Goal: Transaction & Acquisition: Purchase product/service

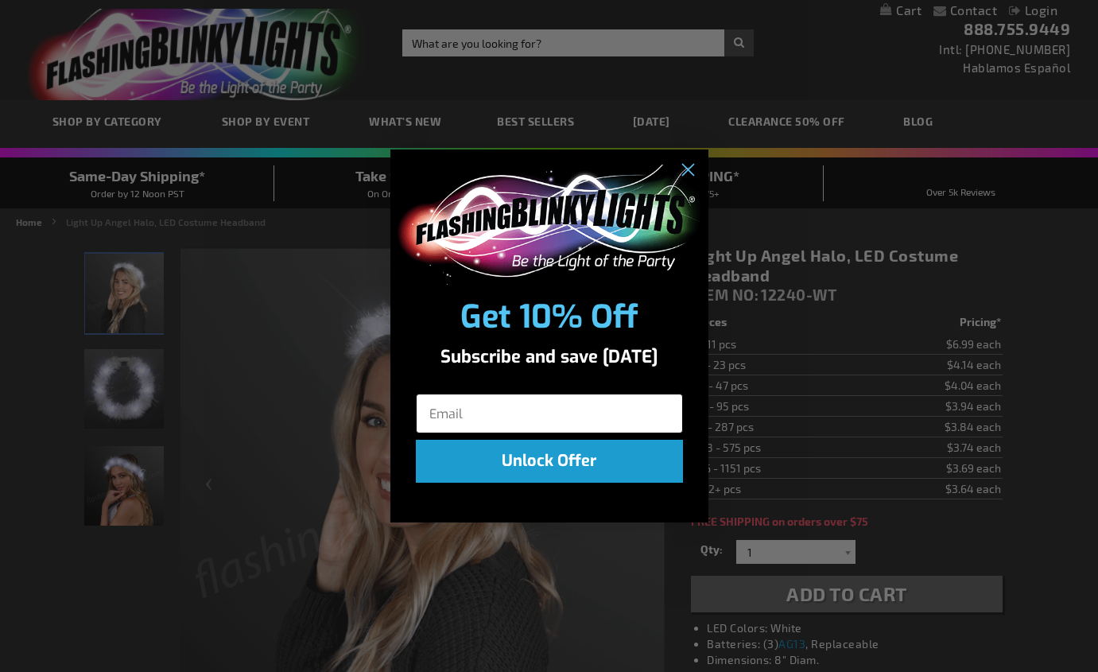
click at [454, 410] on input "Email" at bounding box center [549, 414] width 267 height 40
type input "[EMAIL_ADDRESS][DOMAIN_NAME]"
click at [567, 456] on button "Unlock Offer" at bounding box center [549, 461] width 267 height 43
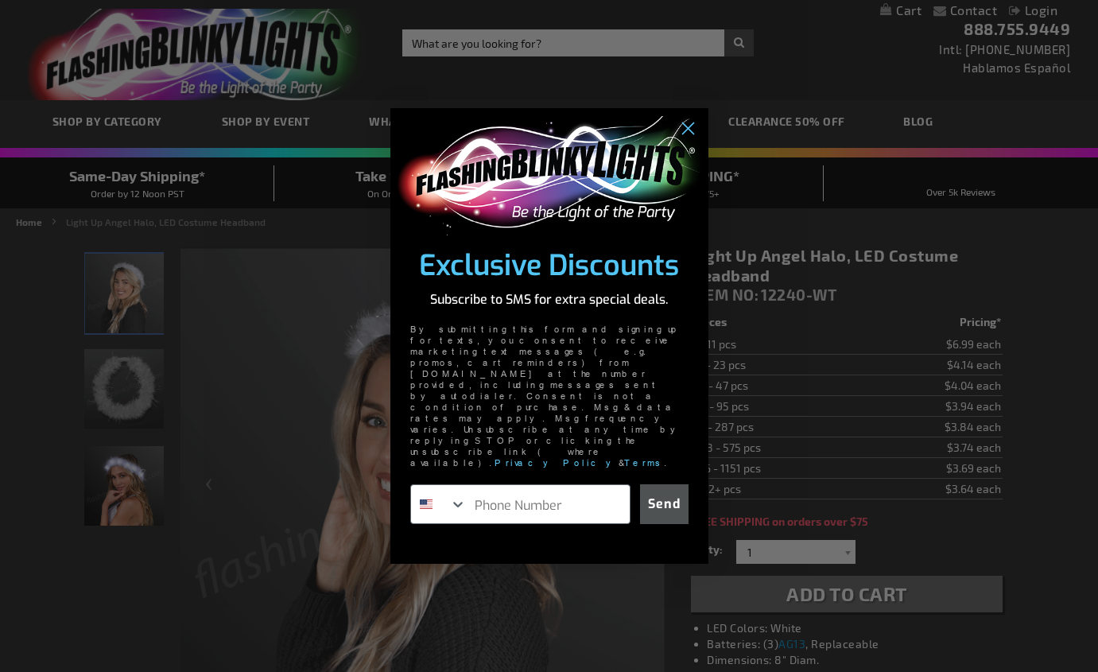
click at [818, 592] on div "Close dialog Exclusive Discounts Subscribe to SMS for extra special deals. By s…" at bounding box center [549, 336] width 1098 height 672
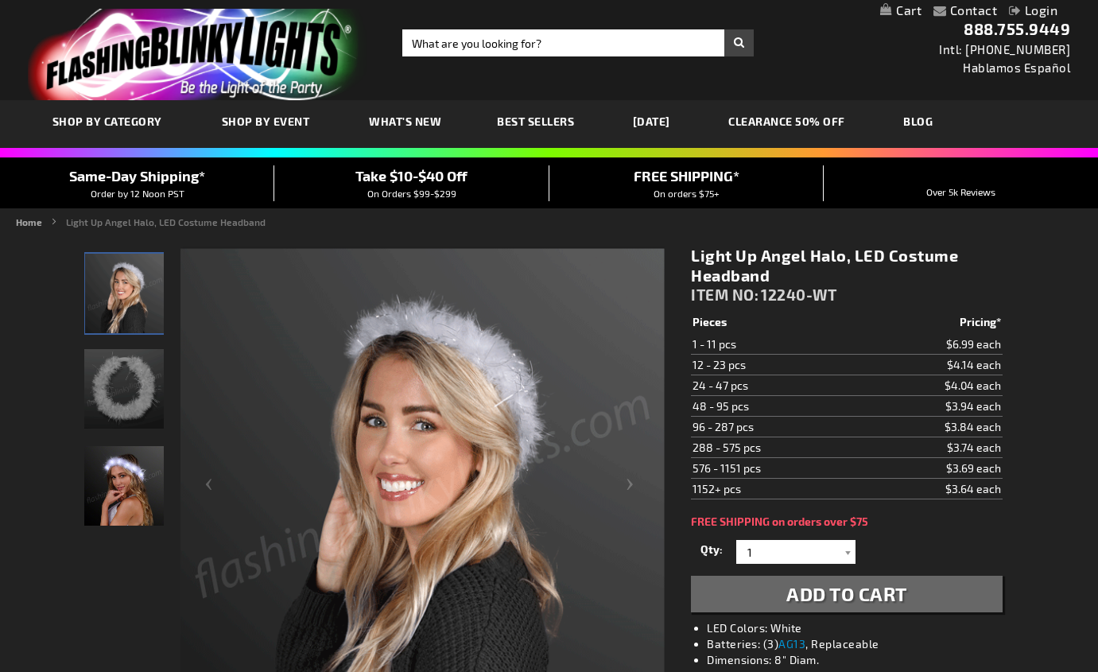
click at [128, 472] on img "Female displaying White Light Up Angel Halo LED Costume Headband" at bounding box center [124, 486] width 80 height 80
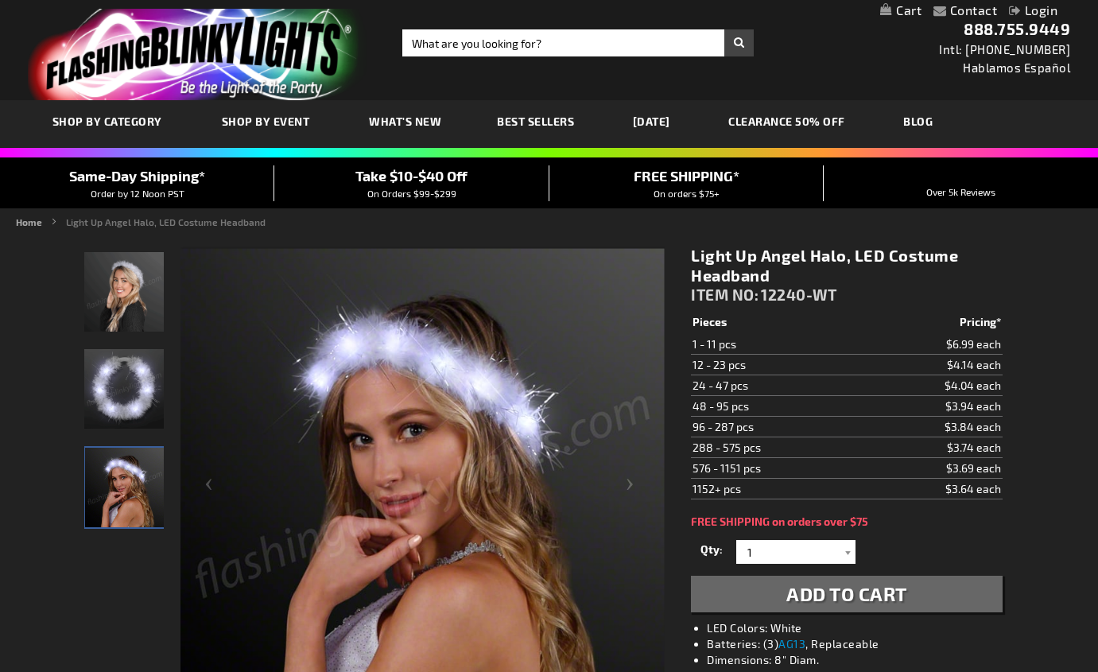
click at [915, 7] on link "My Cart" at bounding box center [900, 10] width 41 height 15
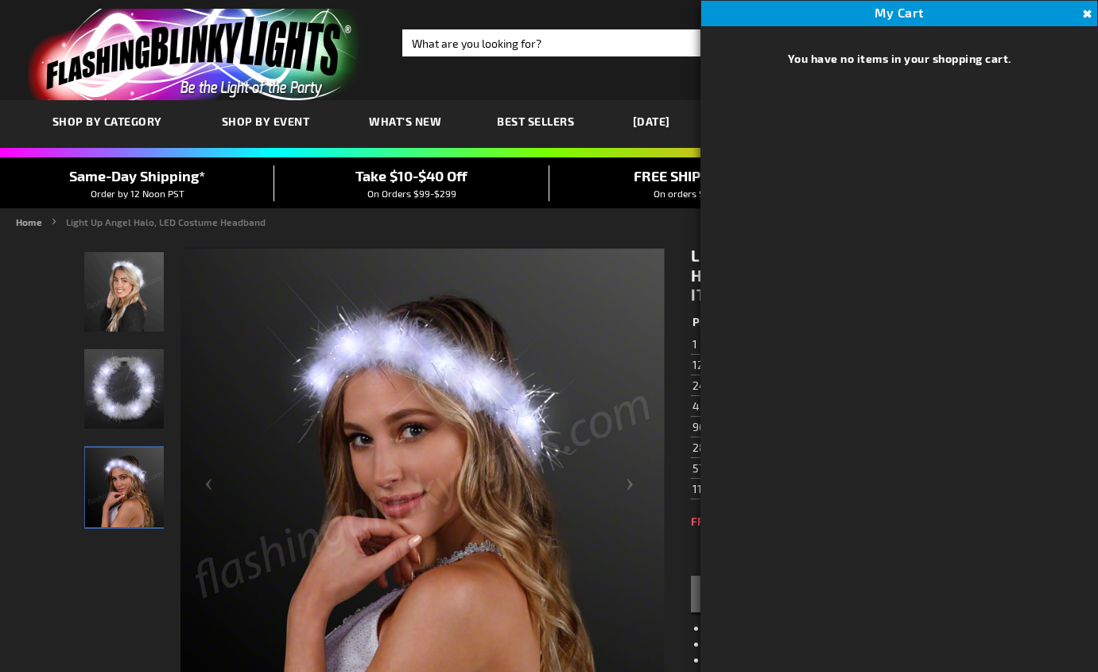
click at [1085, 9] on button "Close" at bounding box center [1085, 14] width 17 height 17
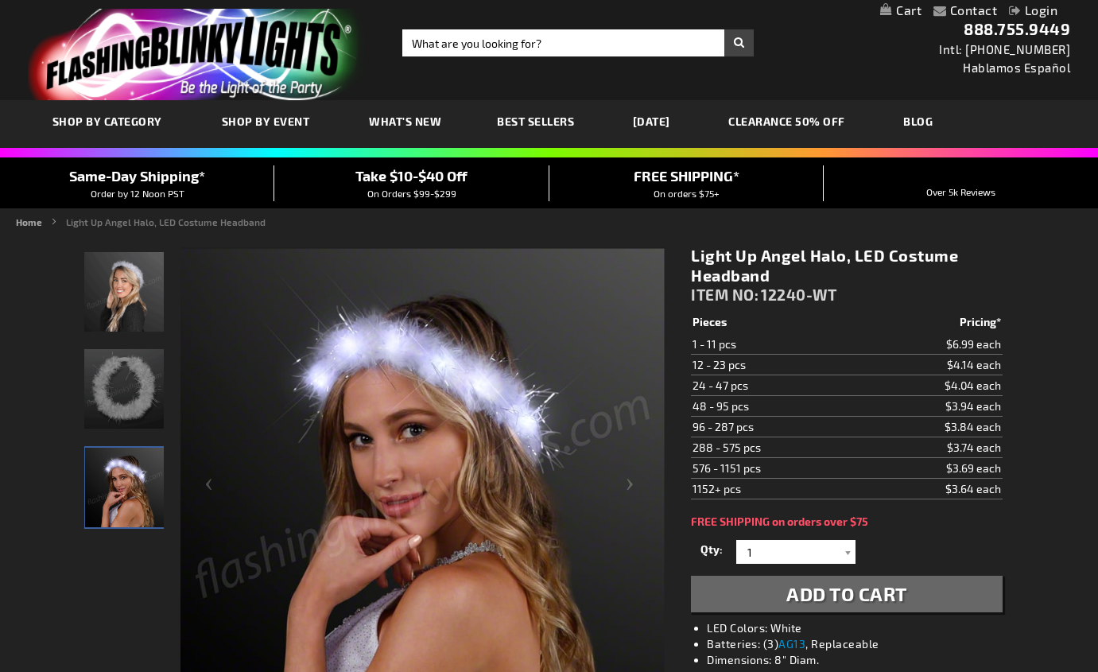
click at [815, 588] on span "Add to Cart" at bounding box center [847, 593] width 121 height 23
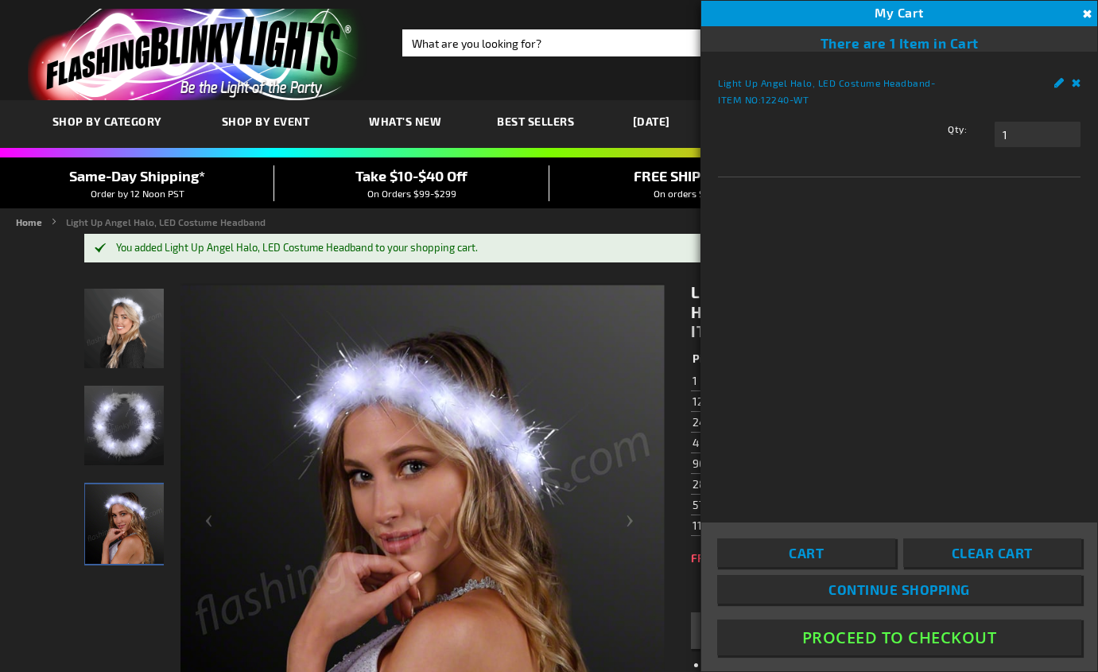
scroll to position [10, 0]
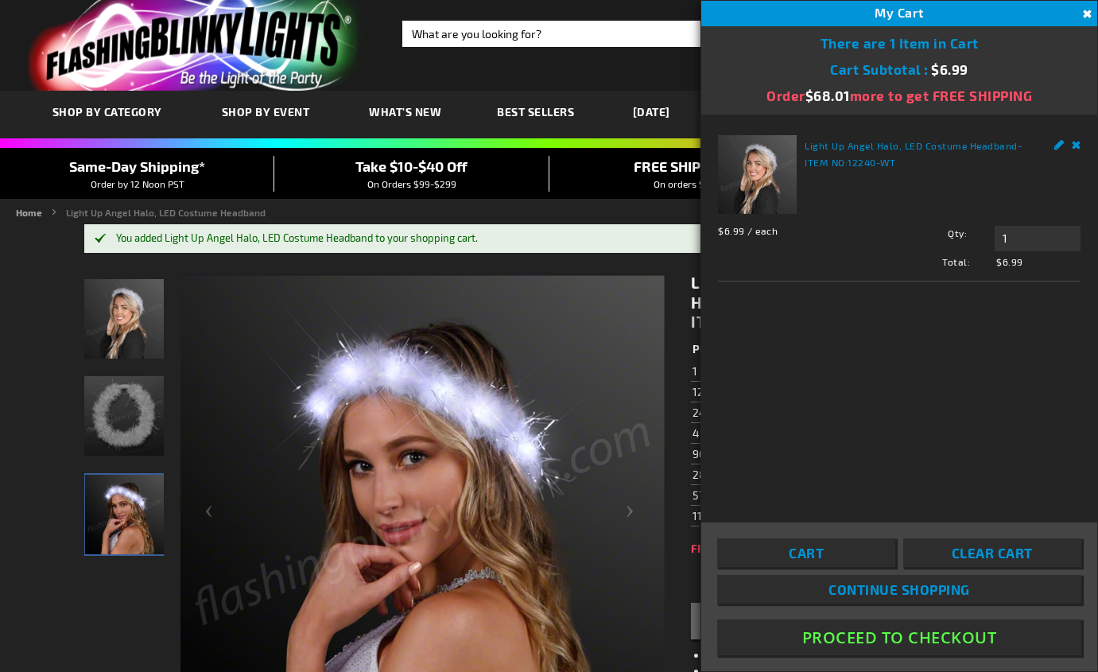
click at [869, 634] on button "Proceed To Checkout" at bounding box center [899, 638] width 364 height 36
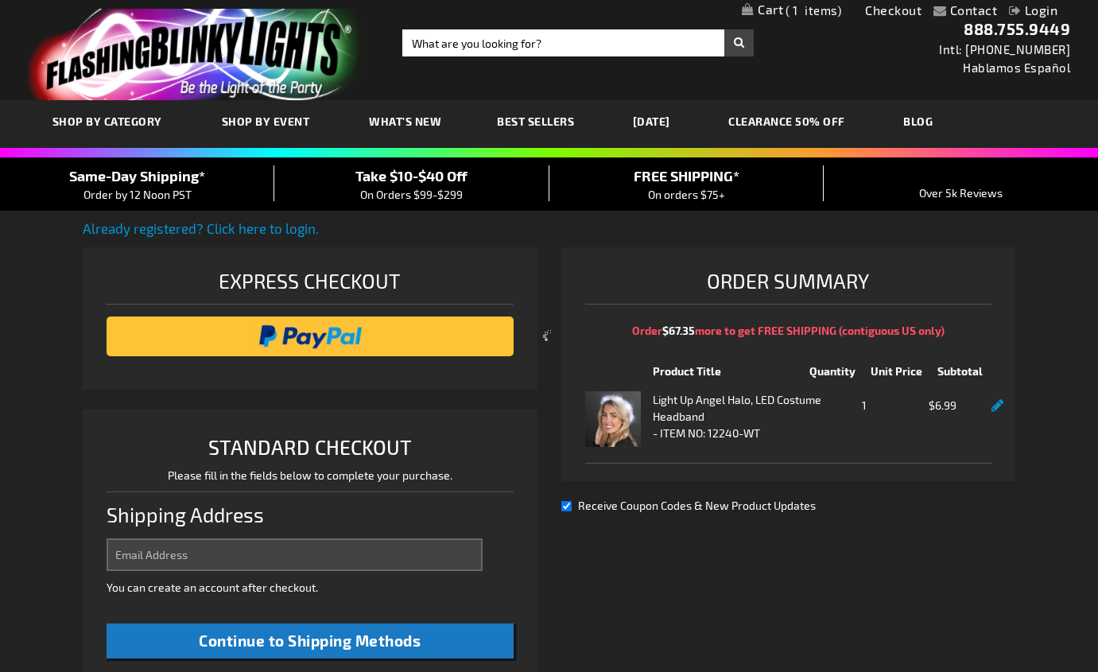
select select "US"
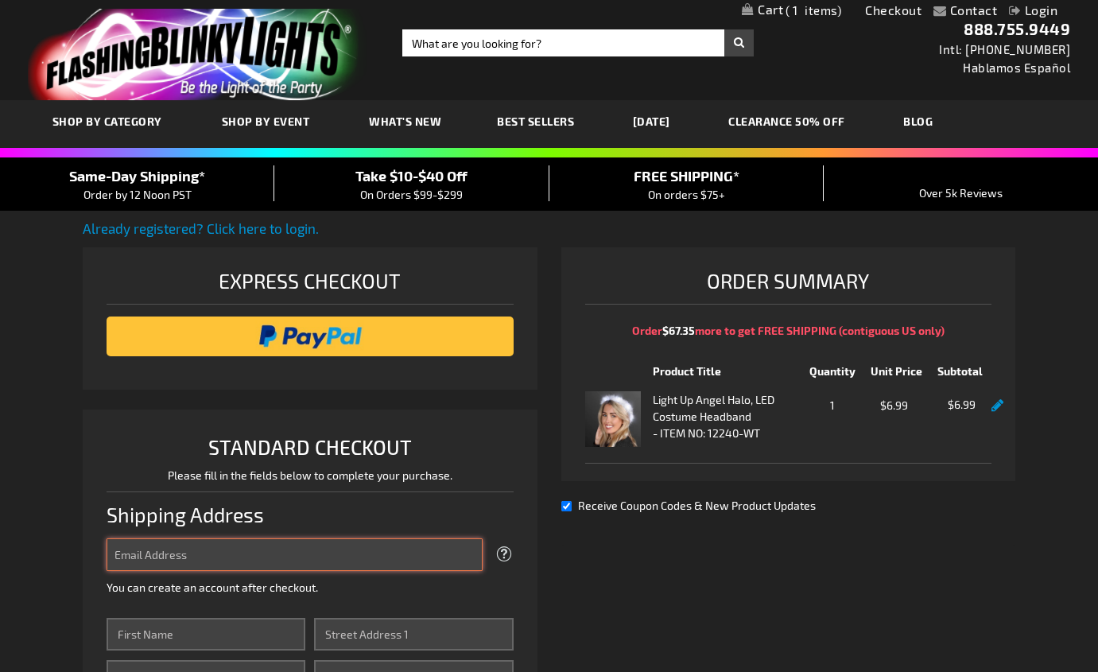
click at [446, 547] on input "Email Address" at bounding box center [295, 554] width 376 height 33
type input "[EMAIL_ADDRESS][DOMAIN_NAME]"
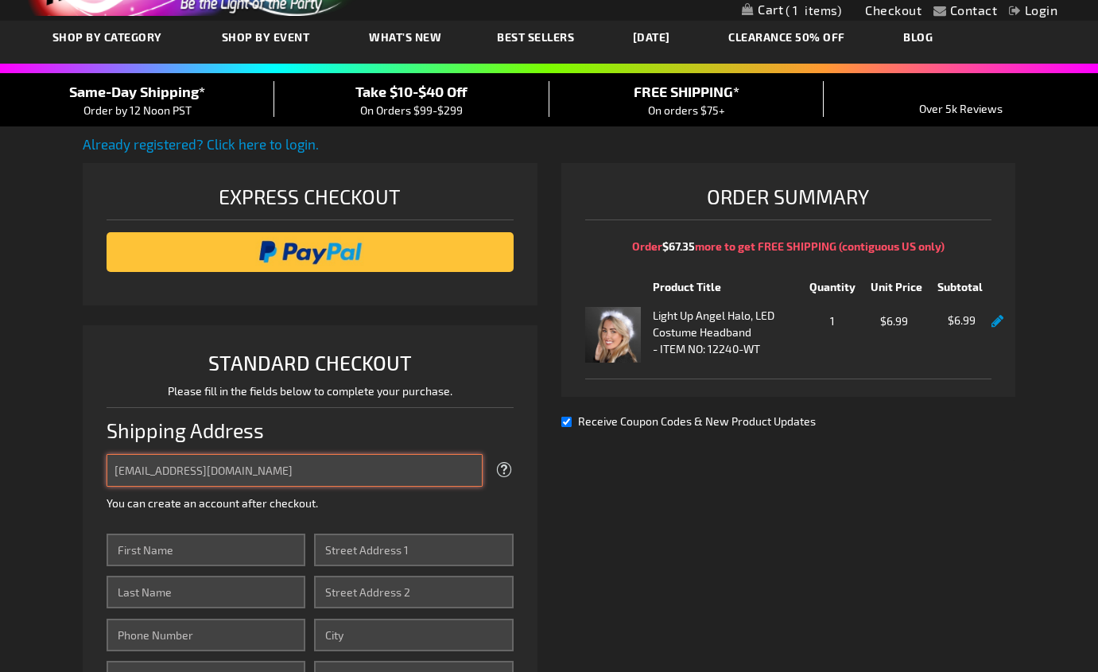
scroll to position [86, 0]
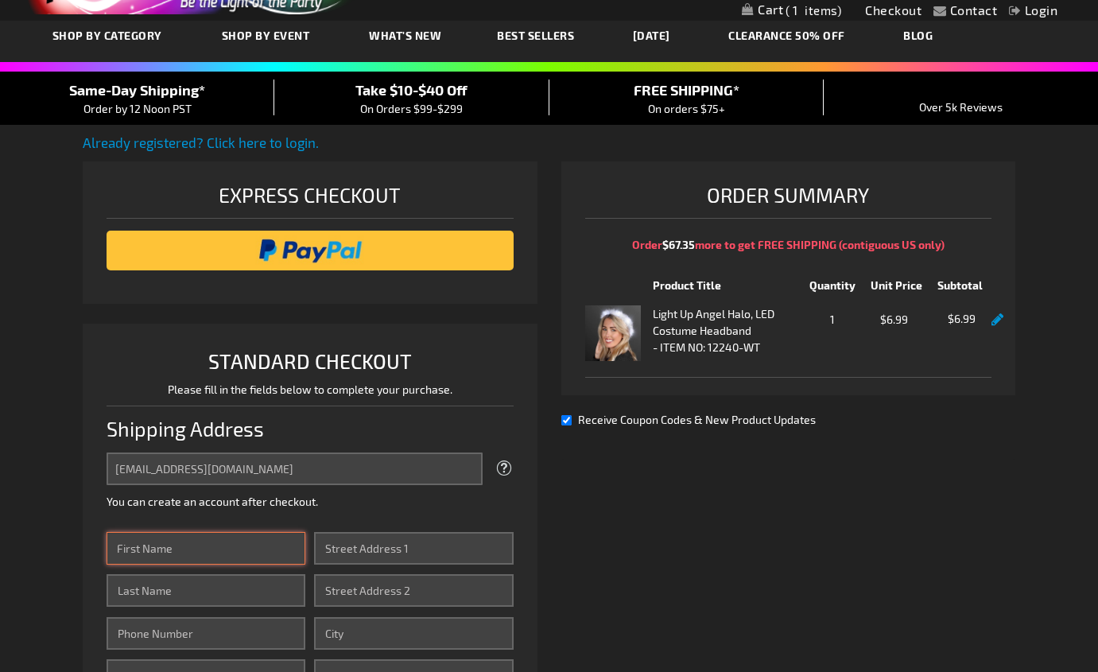
click at [298, 552] on input "First Name" at bounding box center [207, 548] width 200 height 33
type input "[PERSON_NAME]"
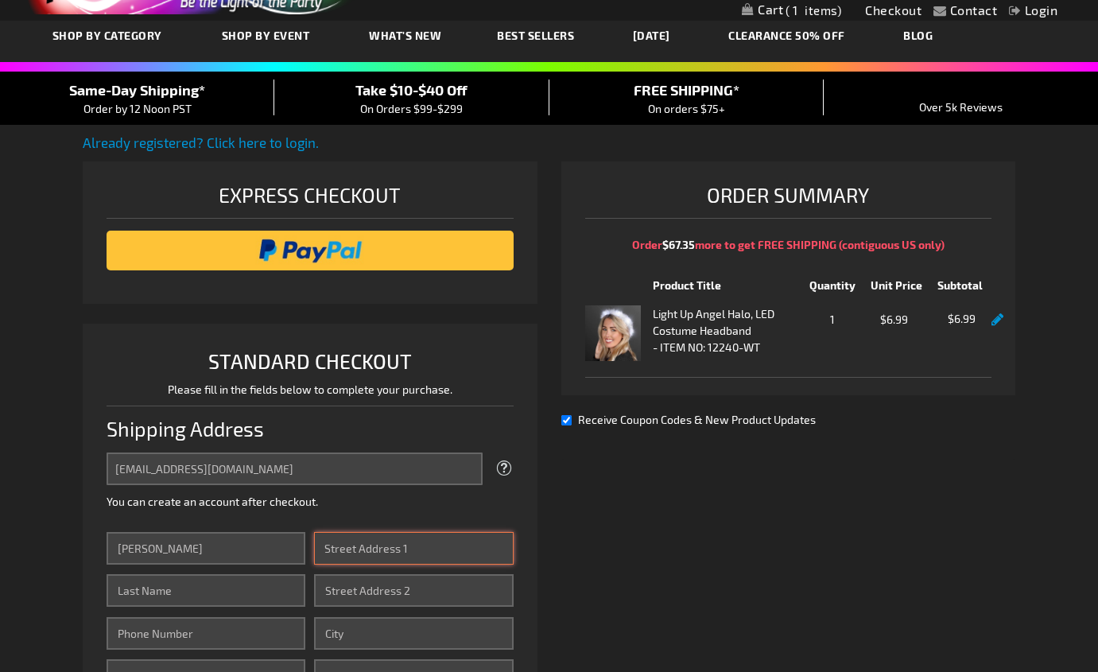
click at [391, 548] on input "Street Address: Line 1" at bounding box center [414, 548] width 200 height 33
type input "[GEOGRAPHIC_DATA]"
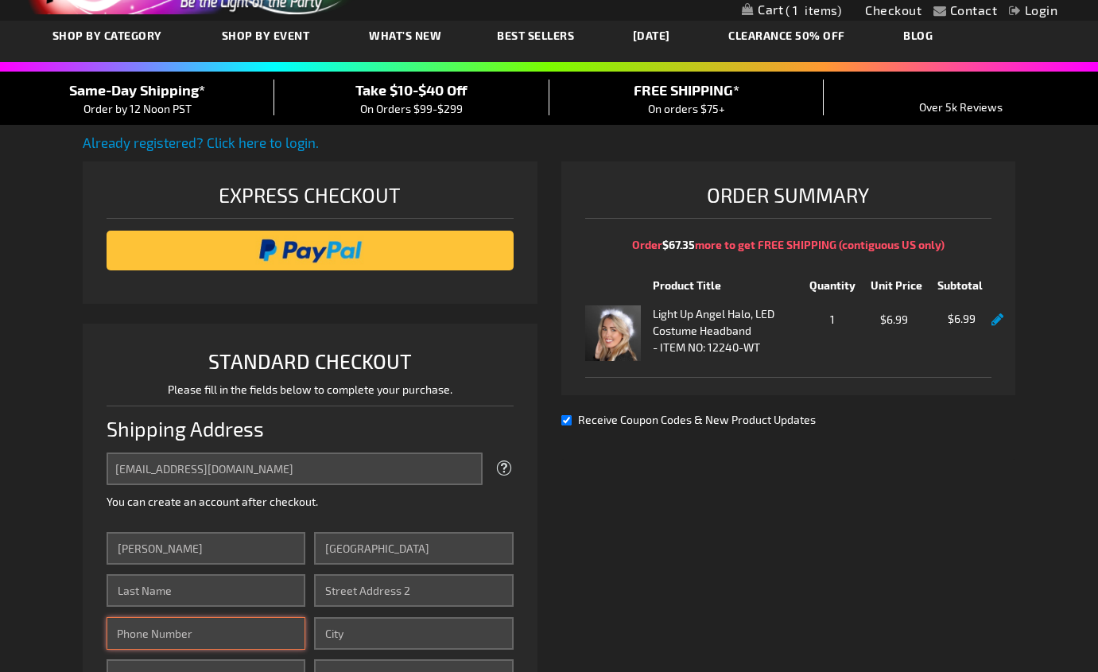
click at [292, 627] on input "Phone Number" at bounding box center [207, 633] width 200 height 33
click at [173, 585] on input "Last Name" at bounding box center [207, 590] width 200 height 33
type input "Formby"
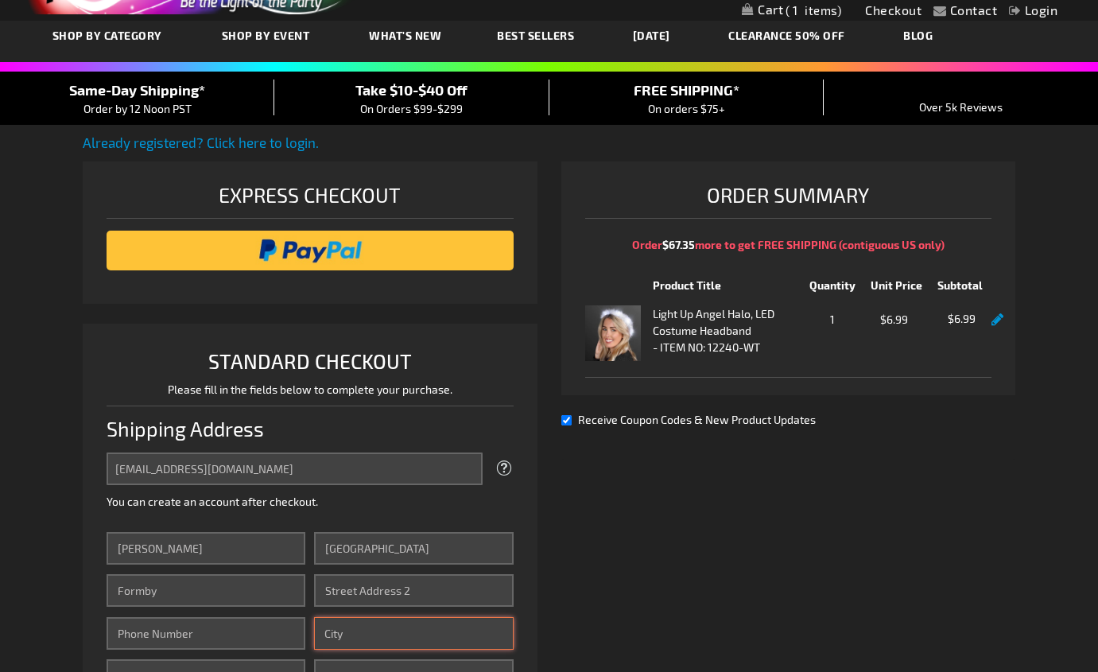
click at [358, 631] on input "City" at bounding box center [414, 633] width 200 height 33
type input "Austin"
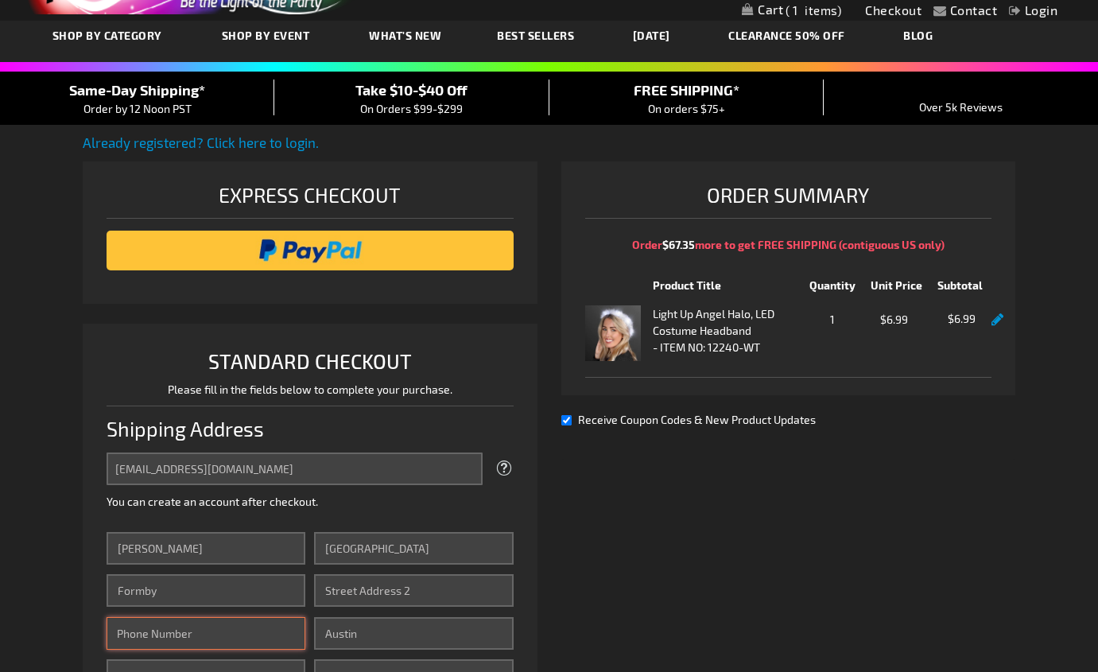
click at [280, 628] on input "Phone Number" at bounding box center [207, 633] width 200 height 33
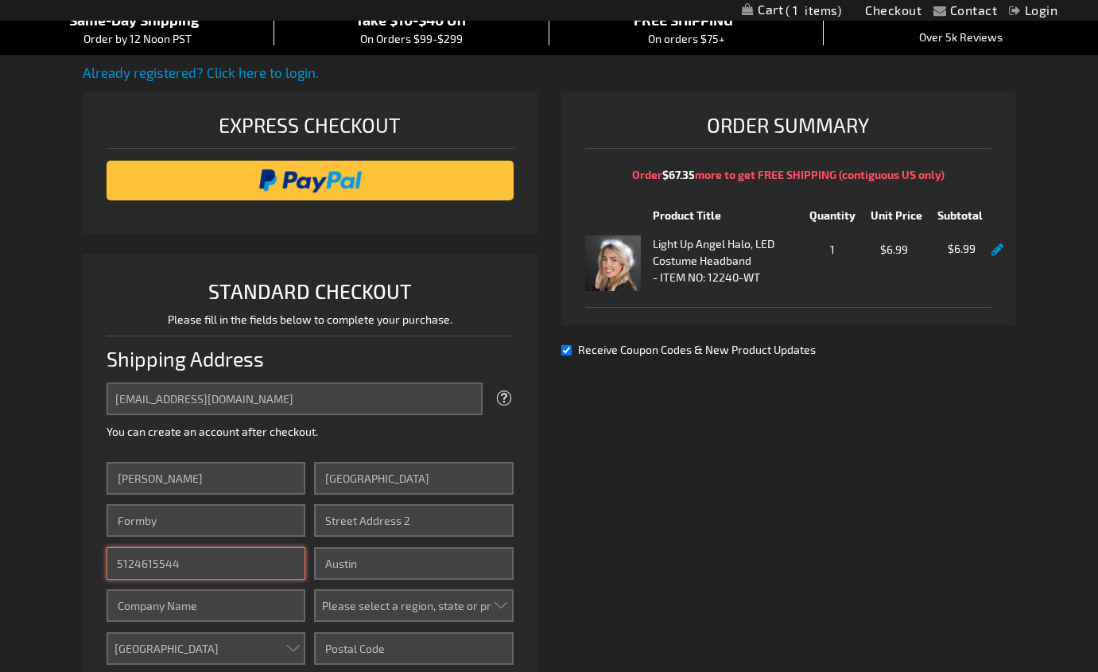
scroll to position [171, 0]
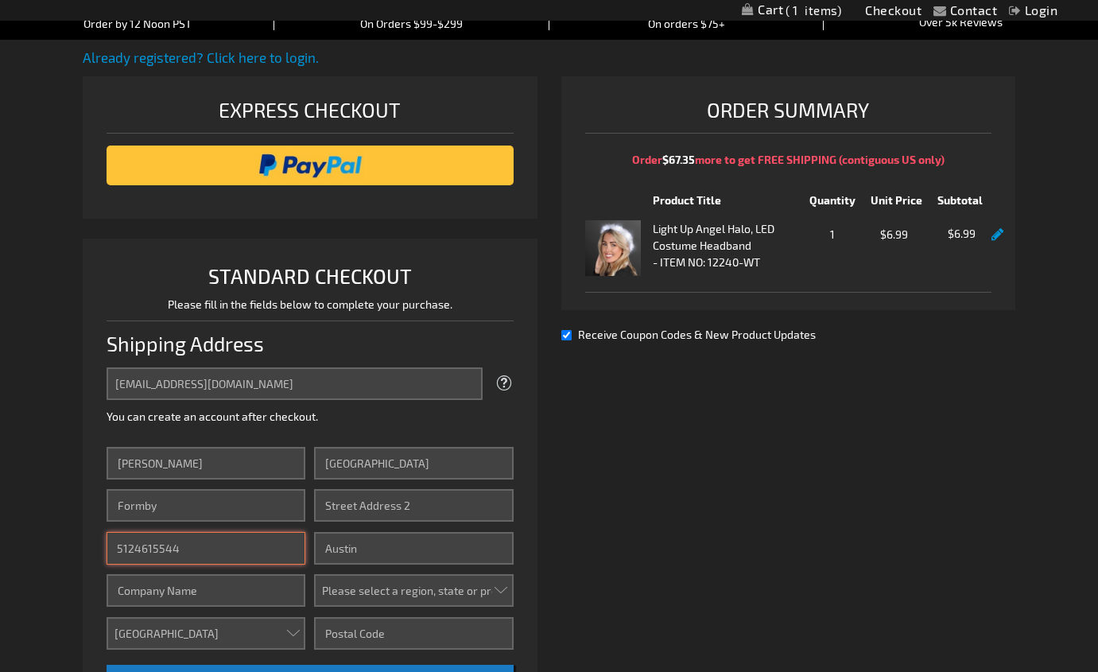
type input "5124615544"
click at [498, 591] on select "Please select a region, state or province. [US_STATE] [US_STATE] [US_STATE] [US…" at bounding box center [414, 590] width 200 height 33
select select "57"
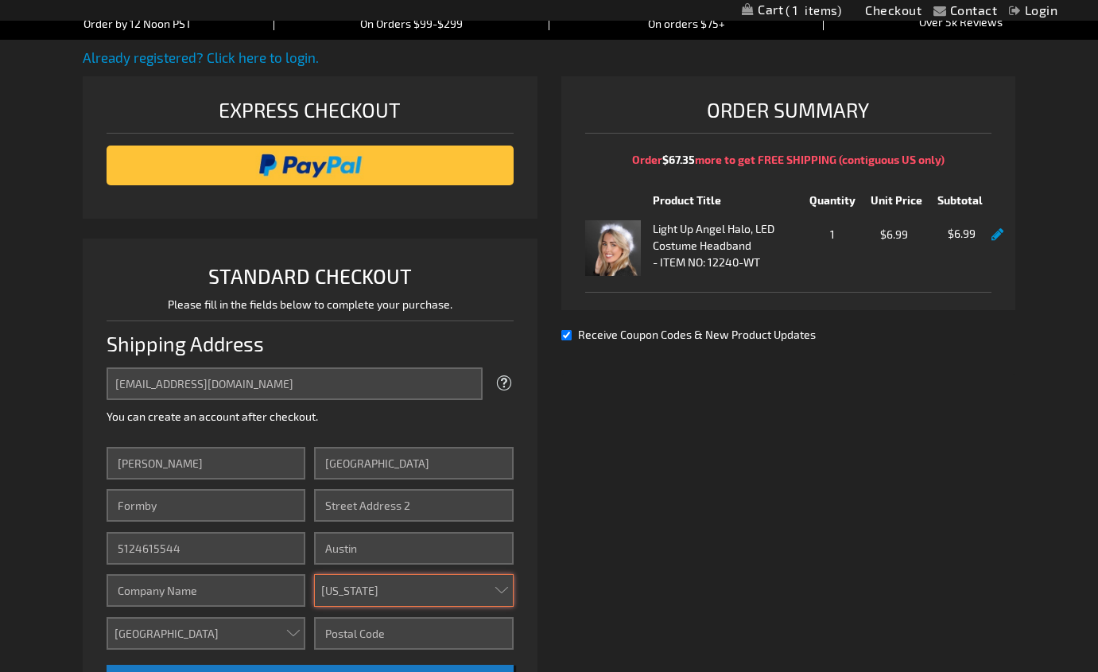
click at [314, 574] on select "Please select a region, state or province. [US_STATE] [US_STATE] [US_STATE] [US…" at bounding box center [414, 590] width 200 height 33
click at [420, 631] on input "Zip/Postal Code" at bounding box center [414, 633] width 200 height 33
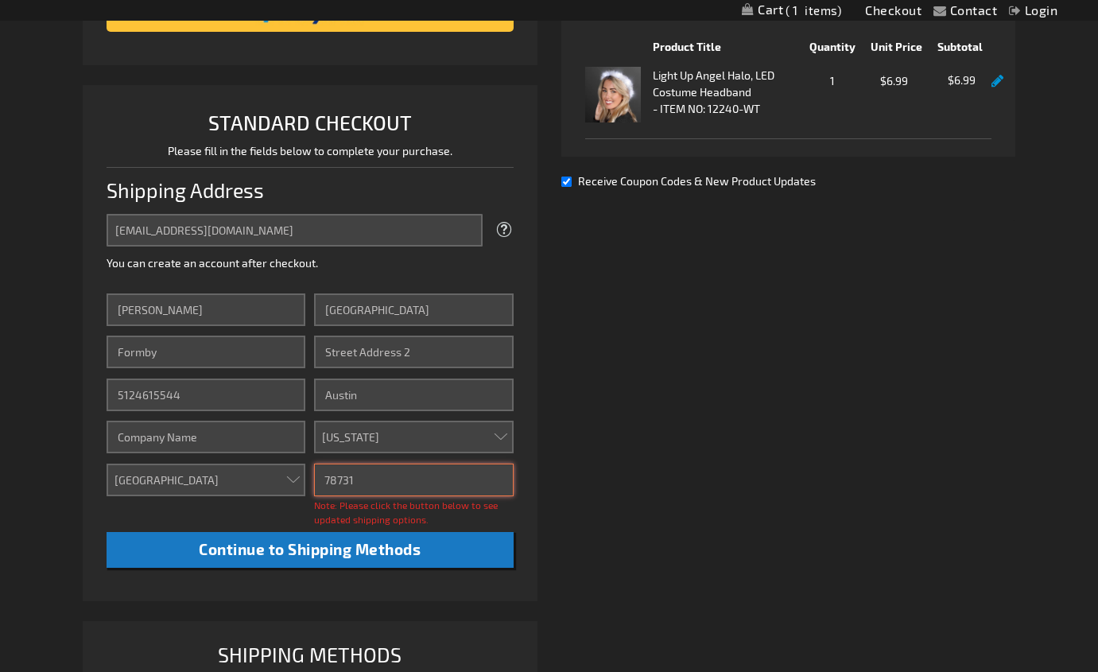
scroll to position [327, 0]
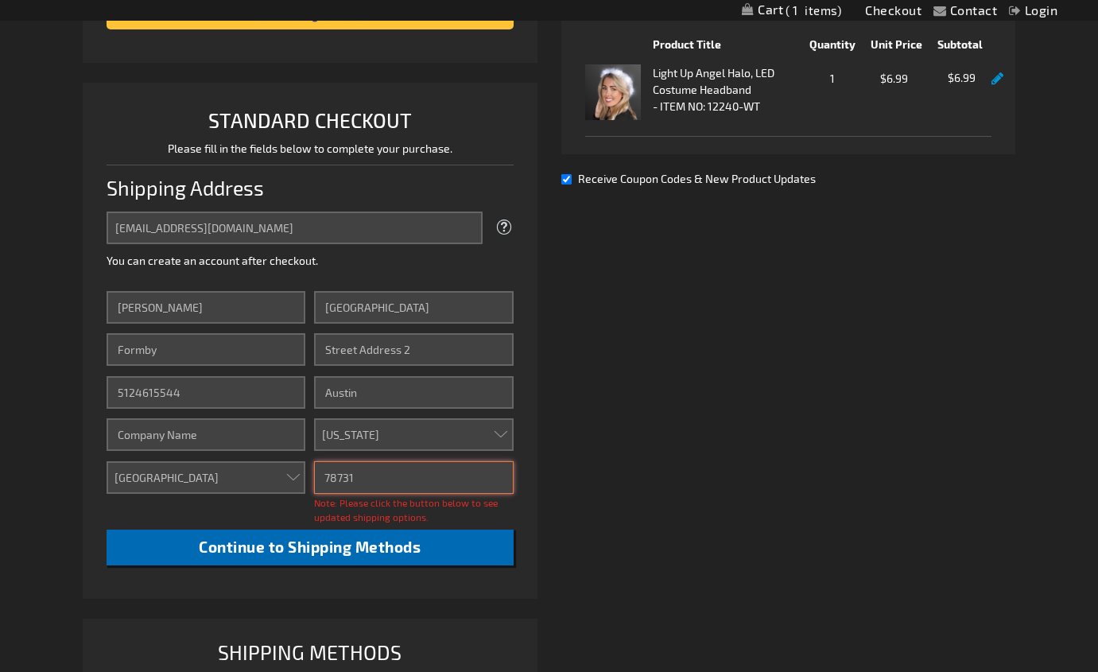
type input "78731"
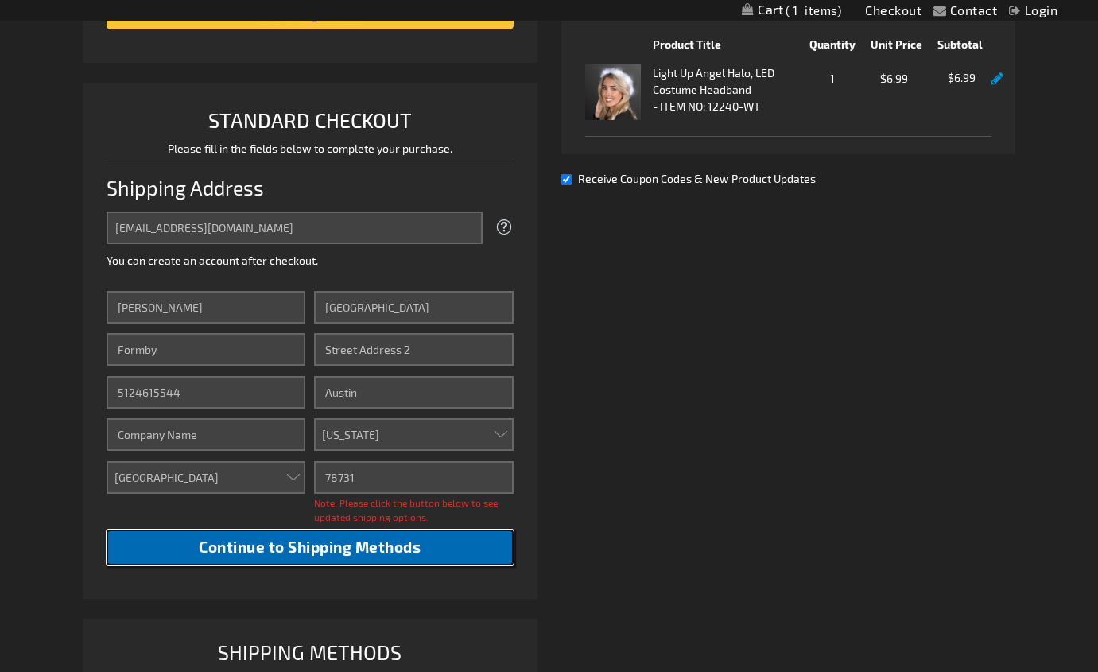
click at [379, 546] on span "Continue to Shipping Methods" at bounding box center [310, 547] width 222 height 18
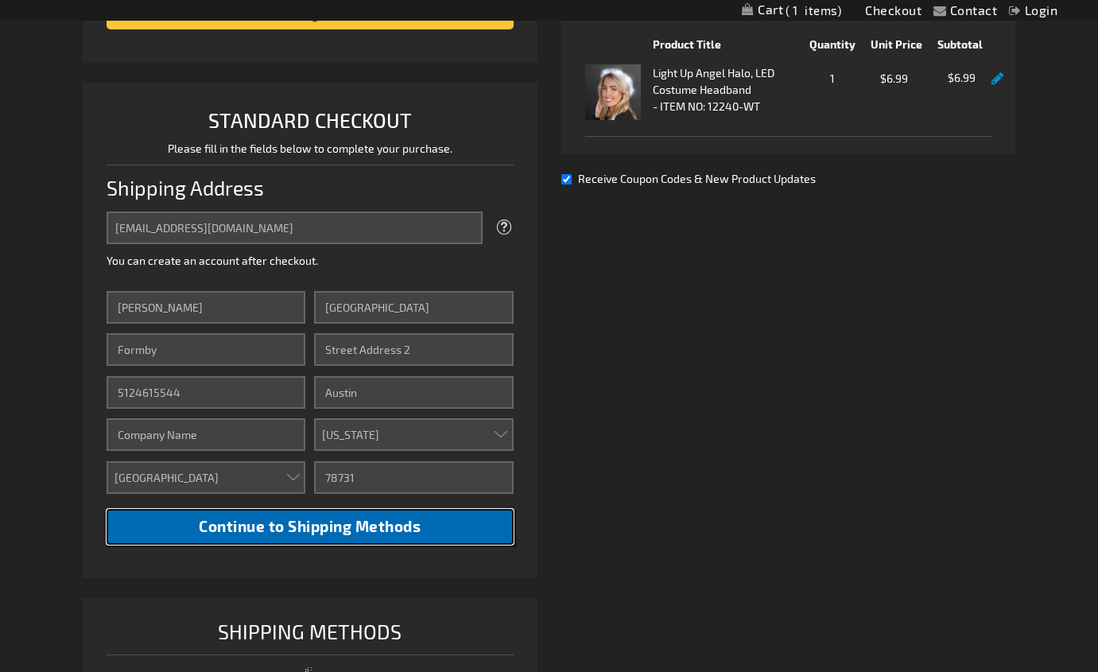
click at [380, 526] on span "Continue to Shipping Methods" at bounding box center [310, 526] width 222 height 18
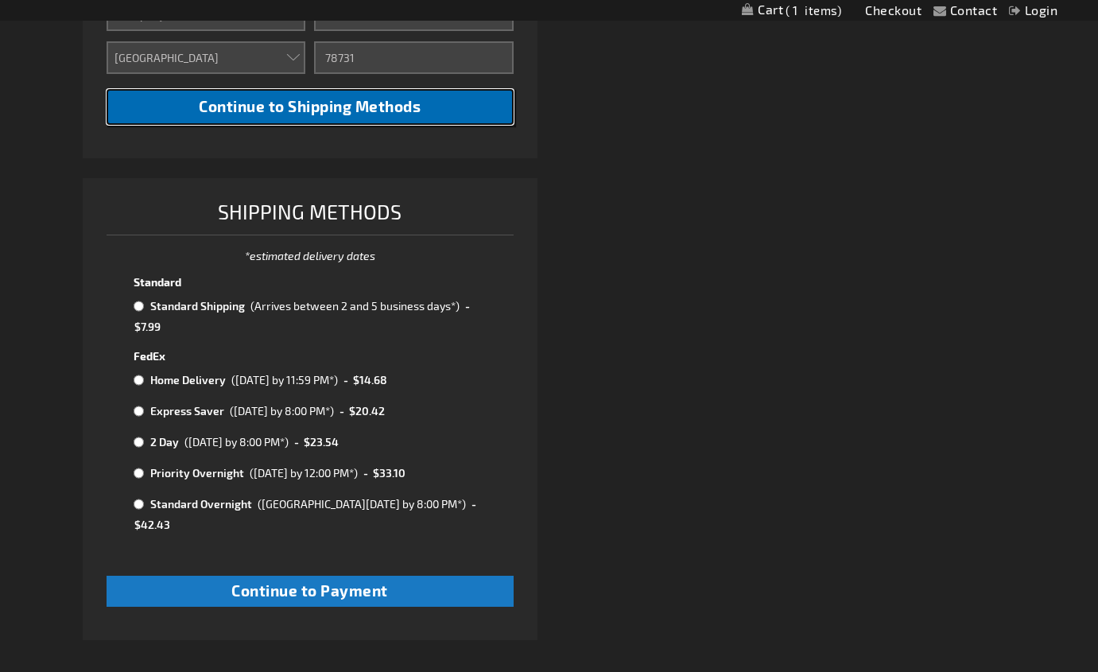
scroll to position [748, 0]
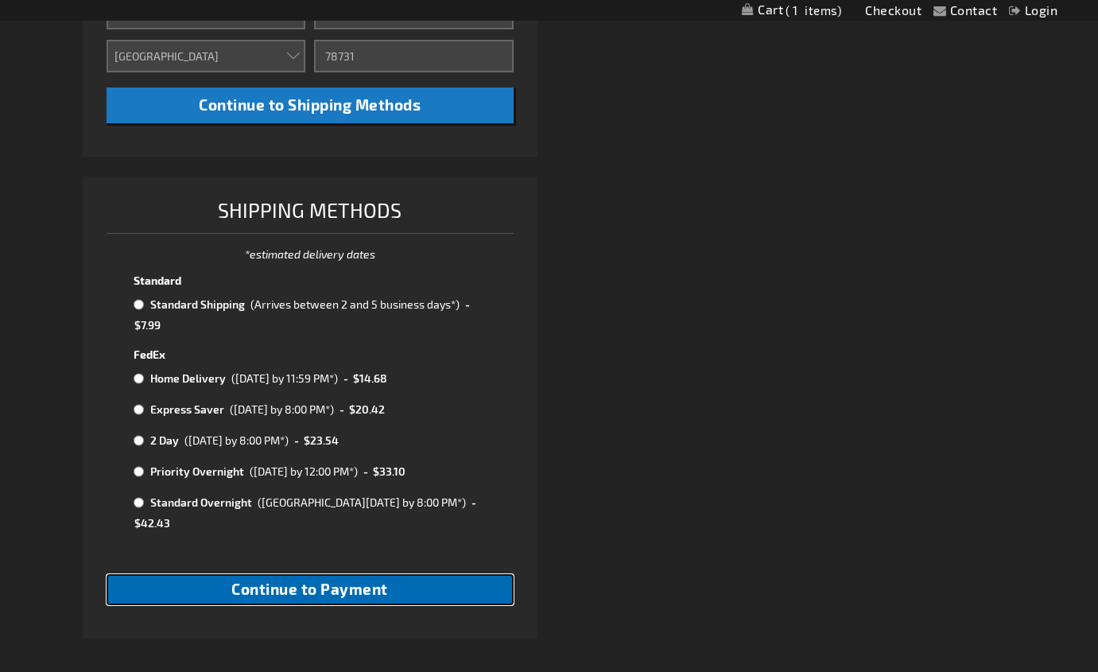
click at [272, 580] on span "Continue to Payment" at bounding box center [309, 589] width 157 height 18
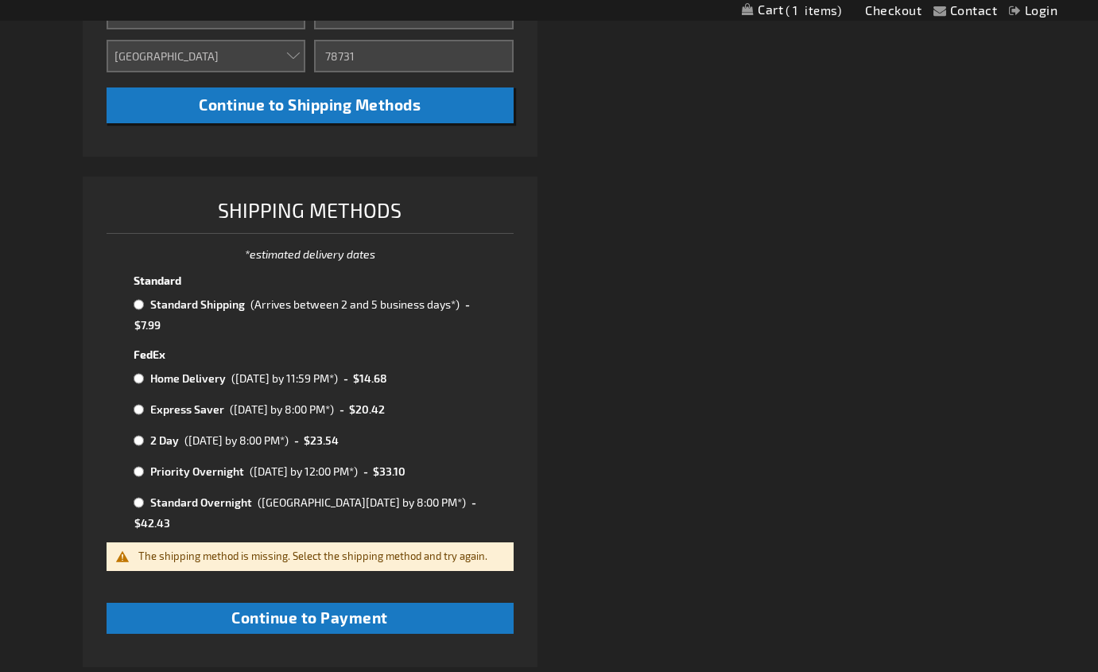
click at [142, 299] on input "radio" at bounding box center [139, 304] width 10 height 13
radio input "true"
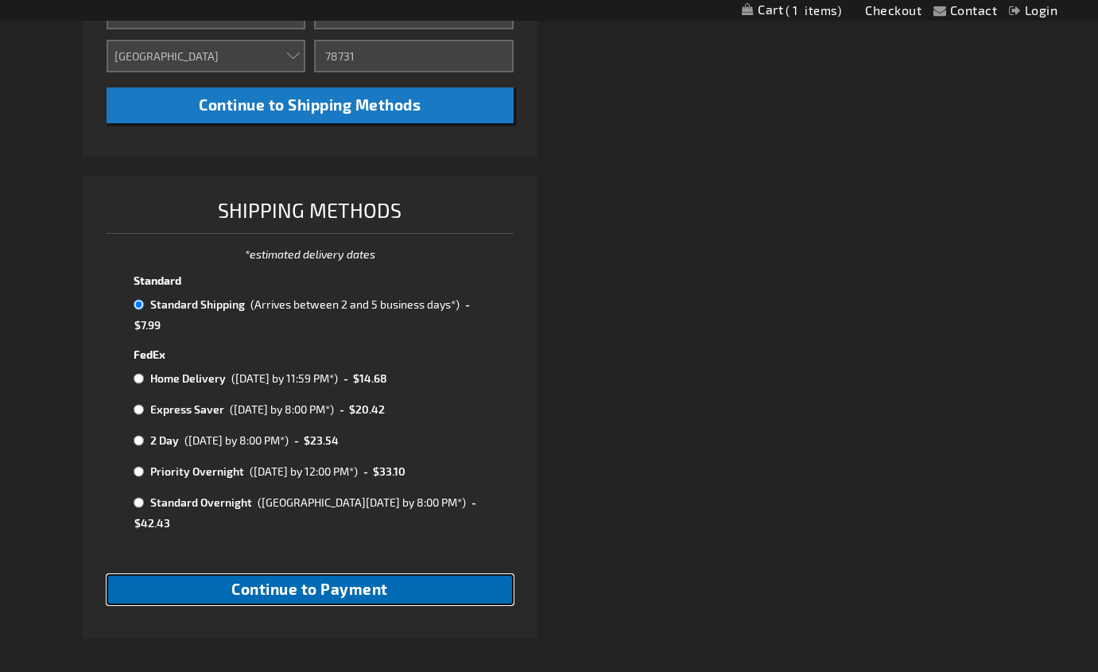
click at [293, 580] on span "Continue to Payment" at bounding box center [309, 589] width 157 height 18
checkbox input "true"
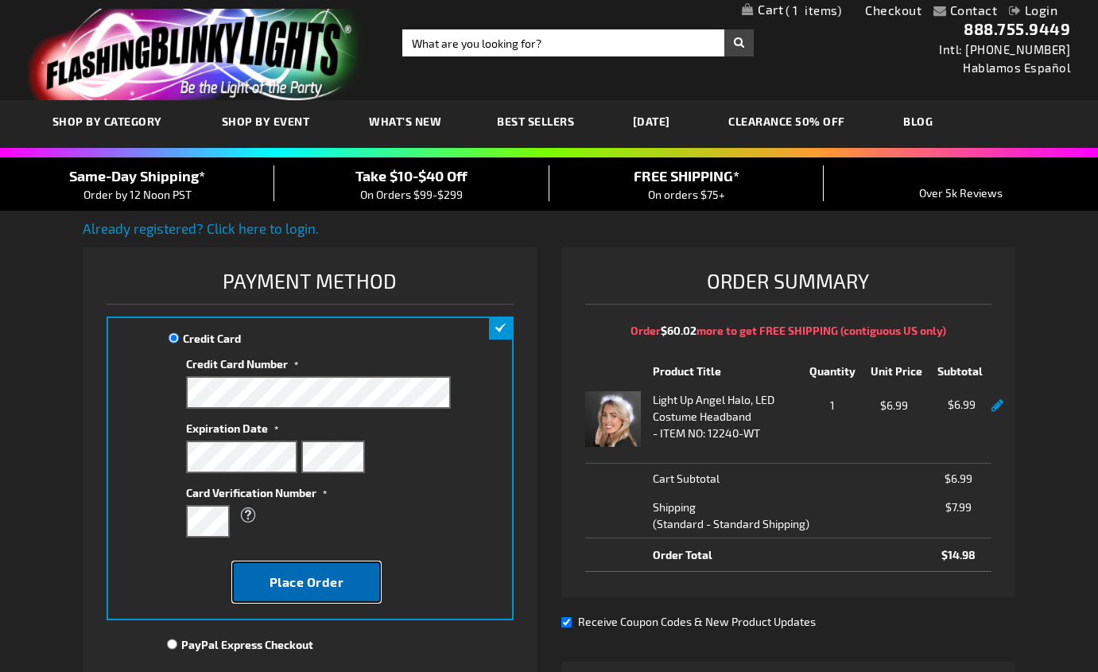
click at [294, 585] on span "Place Order" at bounding box center [307, 581] width 75 height 15
